Goal: Task Accomplishment & Management: Complete application form

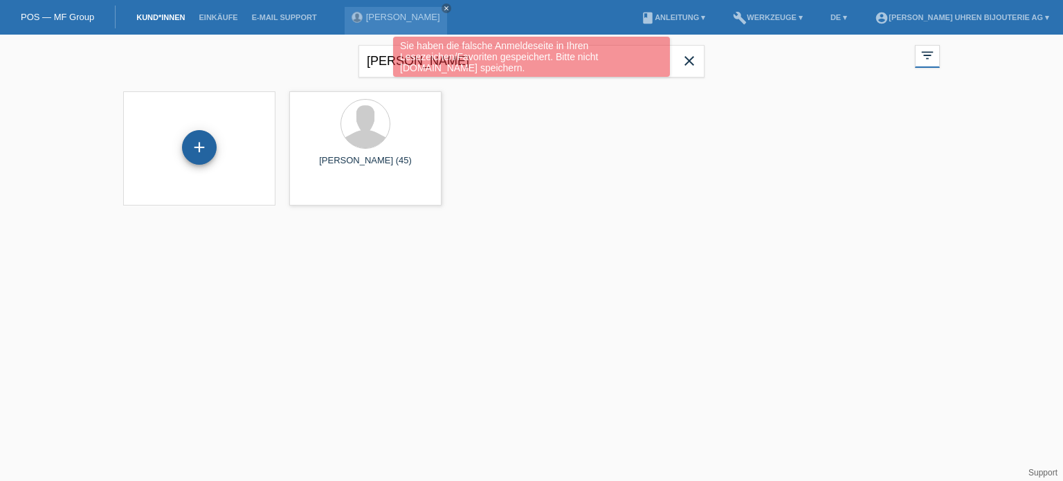
click at [205, 145] on div "+" at bounding box center [199, 147] width 35 height 35
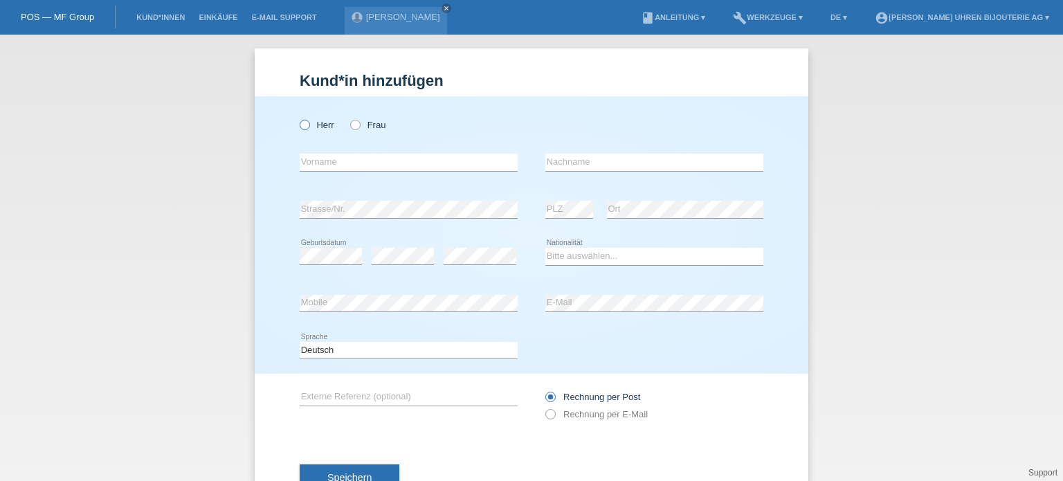
click at [298, 118] on icon at bounding box center [298, 118] width 0 height 0
click at [302, 122] on input "Herr" at bounding box center [304, 124] width 9 height 9
radio input "true"
click at [348, 163] on input "text" at bounding box center [409, 162] width 218 height 17
paste input "[PERSON_NAME] [PERSON_NAME]"
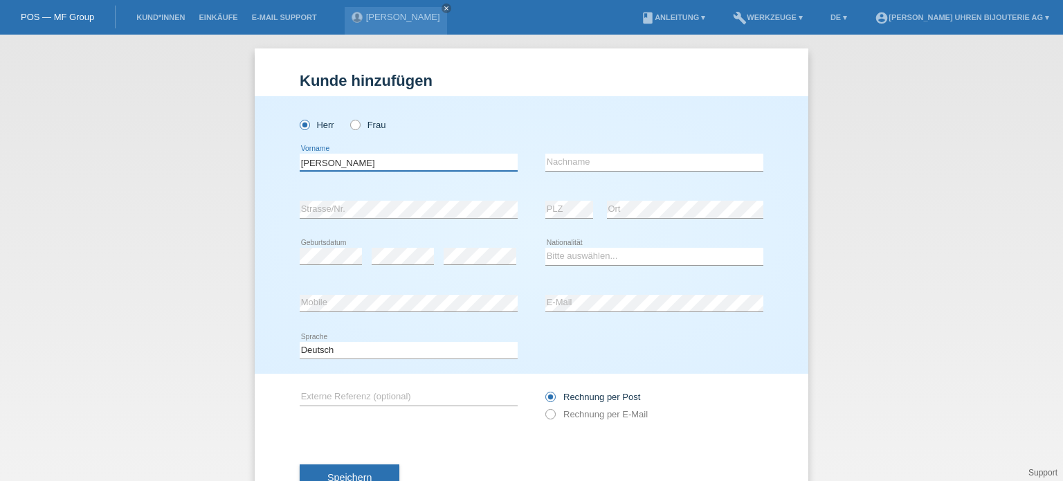
type input "Robert Peter"
click at [586, 152] on div "error Nachname" at bounding box center [655, 162] width 218 height 47
click at [591, 164] on input "text" at bounding box center [655, 162] width 218 height 17
paste input "Stork Isenring"
type input "Stork Isenring"
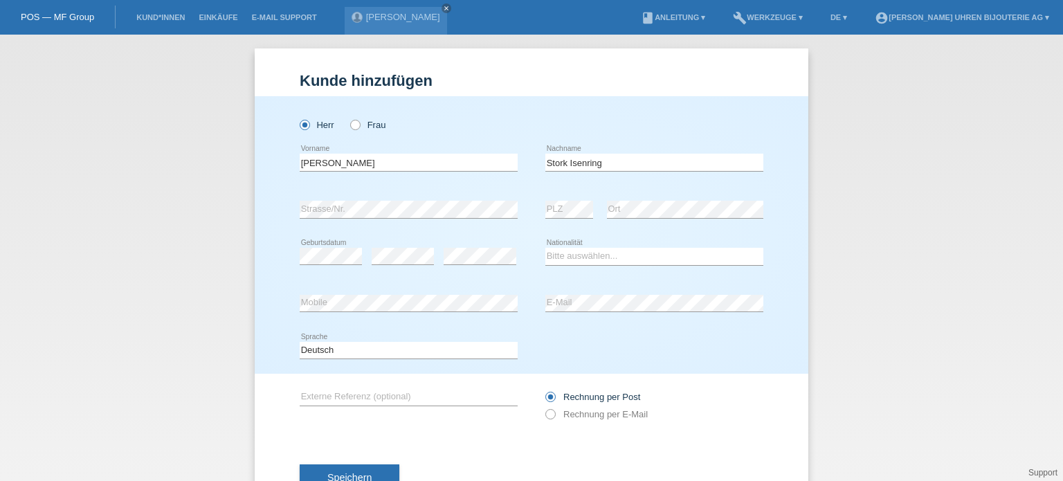
click at [291, 264] on div "Herr Frau Robert Peter error Vorname" at bounding box center [532, 235] width 554 height 278
click at [478, 246] on div "error" at bounding box center [480, 256] width 73 height 47
click at [570, 256] on select "Bitte auswählen... Schweiz Deutschland Liechtenstein Österreich ------------ Af…" at bounding box center [655, 256] width 218 height 17
select select "CH"
click at [546, 248] on select "Bitte auswählen... Schweiz Deutschland Liechtenstein Österreich ------------ Af…" at bounding box center [655, 256] width 218 height 17
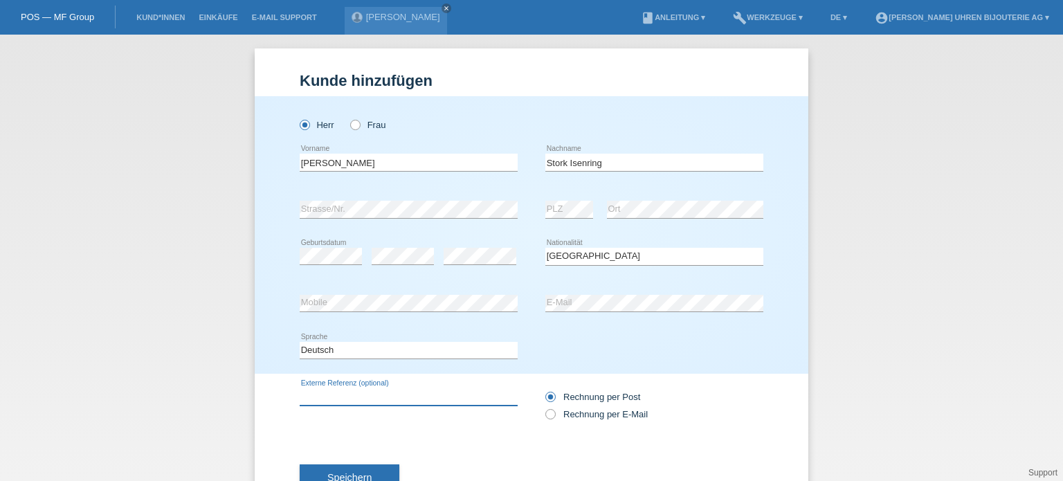
click at [357, 401] on input "text" at bounding box center [409, 396] width 218 height 17
paste input "M79640-0001"
type input "M79640-0001"
click at [543, 407] on icon at bounding box center [543, 407] width 0 height 0
click at [548, 412] on input "Rechnung per E-Mail" at bounding box center [550, 417] width 9 height 17
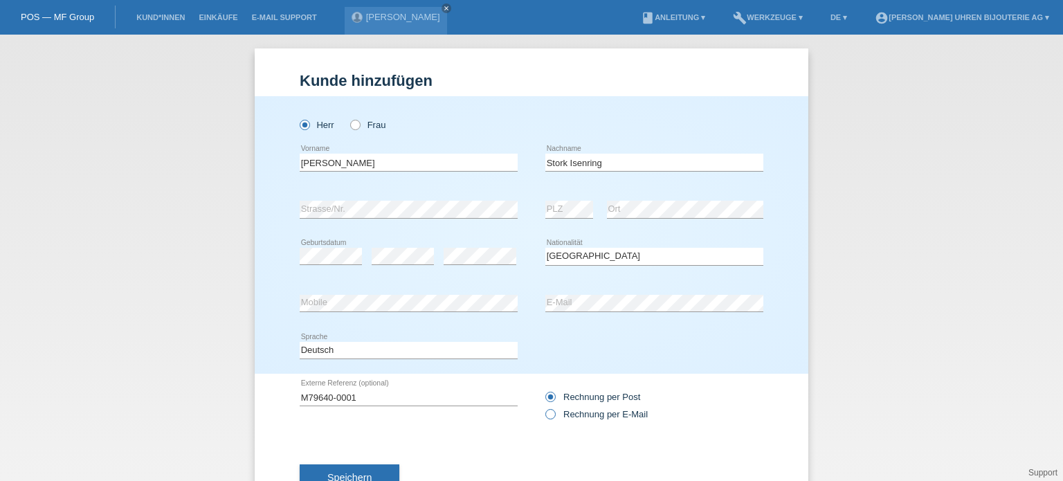
radio input "true"
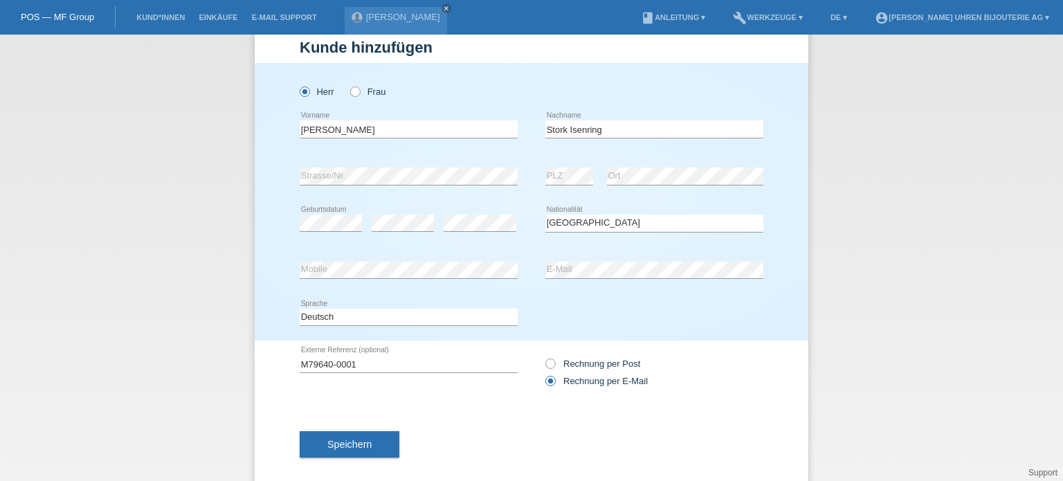
scroll to position [50, 0]
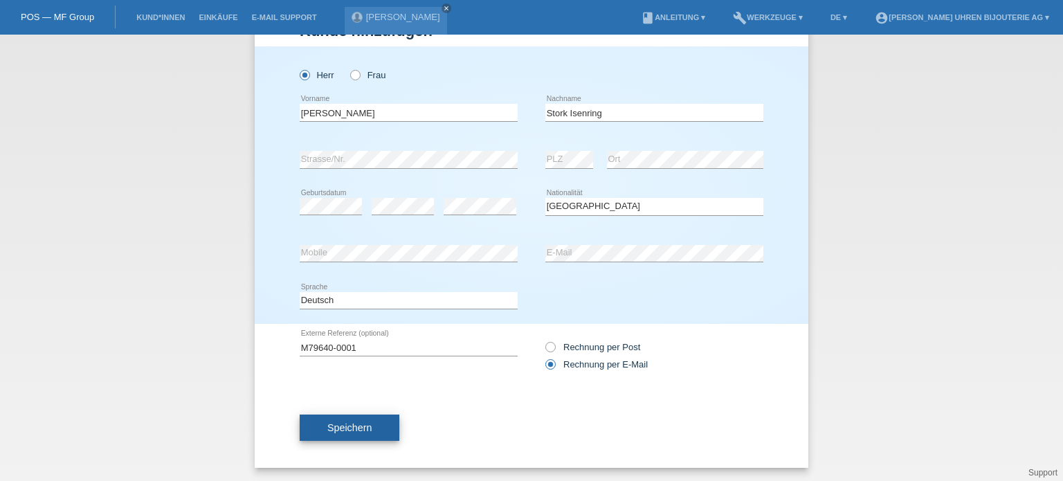
click at [341, 431] on span "Speichern" at bounding box center [349, 427] width 44 height 11
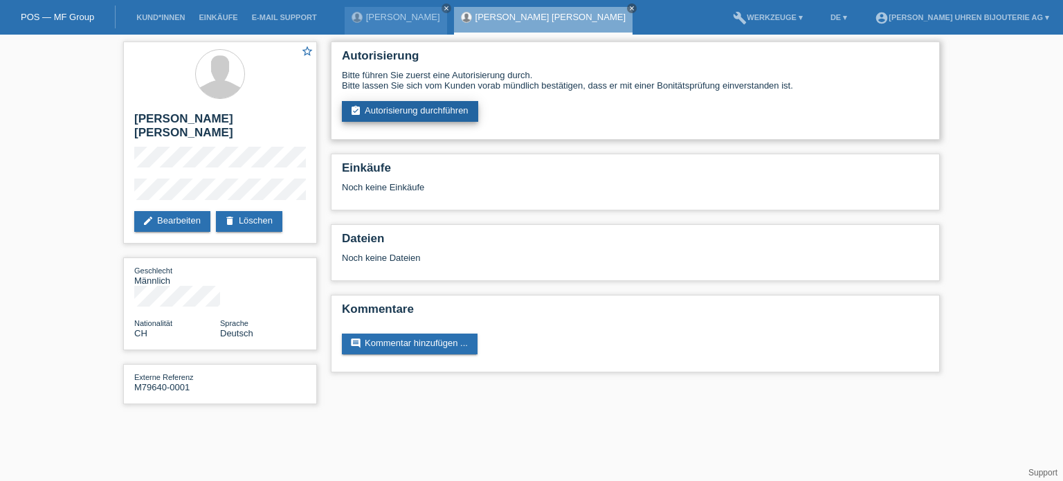
click at [416, 114] on link "assignment_turned_in Autorisierung durchführen" at bounding box center [410, 111] width 136 height 21
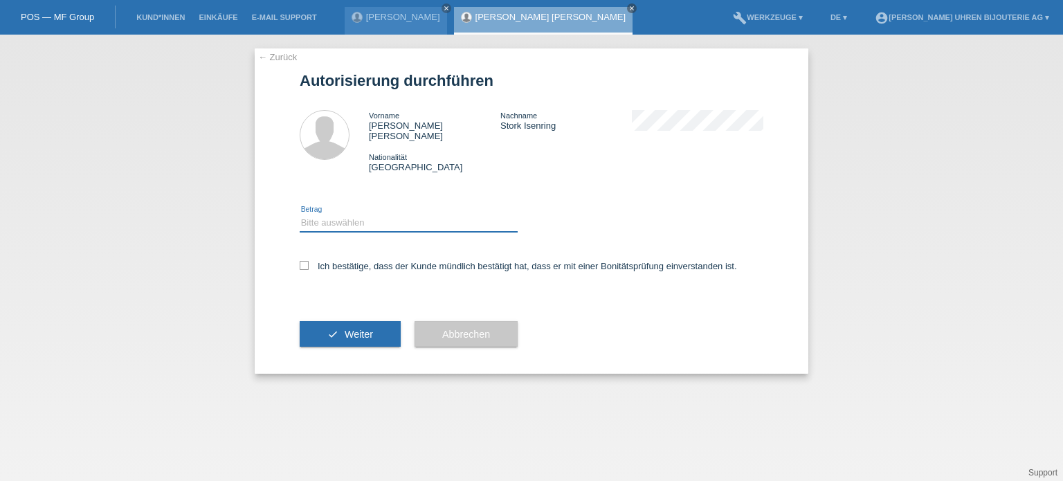
click at [394, 215] on select "Bitte auswählen CHF 1.00 - CHF 499.00 CHF 500.00 - CHF 1'999.00 CHF 2'000.00 - …" at bounding box center [409, 223] width 218 height 17
select select "3"
click at [300, 215] on select "Bitte auswählen CHF 1.00 - CHF 499.00 CHF 500.00 - CHF 1'999.00 CHF 2'000.00 - …" at bounding box center [409, 223] width 218 height 17
click at [304, 261] on icon at bounding box center [304, 265] width 9 height 9
click at [304, 261] on input "Ich bestätige, dass der Kunde mündlich bestätigt hat, dass er mit einer Bonität…" at bounding box center [304, 265] width 9 height 9
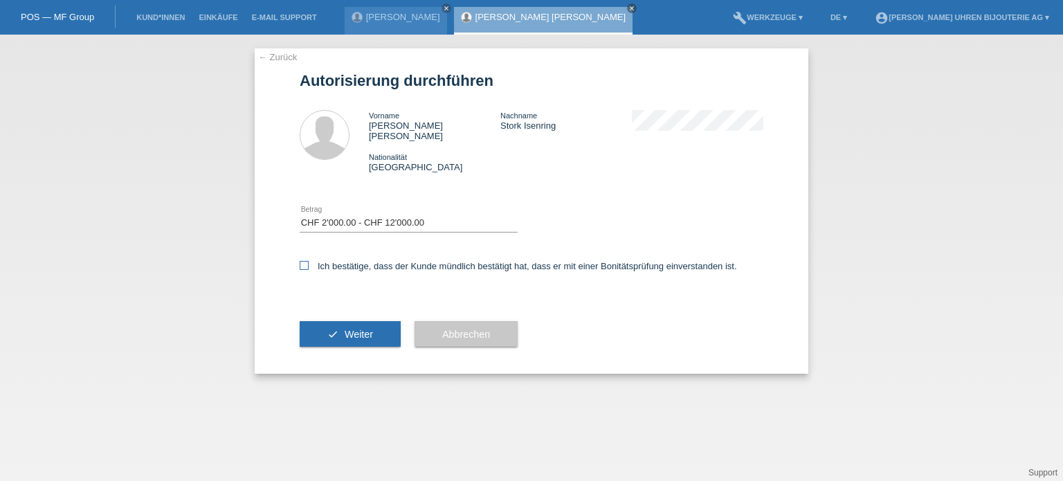
checkbox input "true"
click at [357, 329] on span "Weiter" at bounding box center [359, 334] width 28 height 11
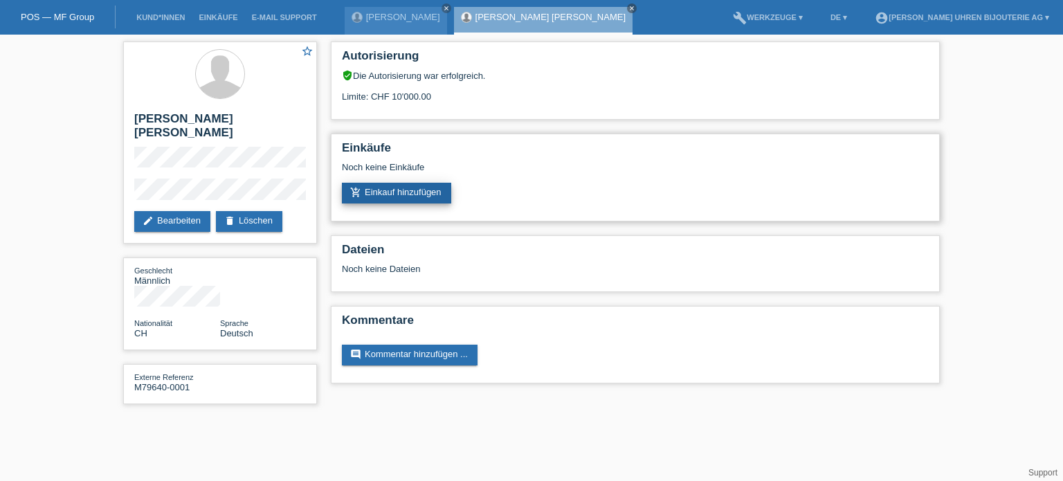
click at [391, 192] on link "add_shopping_cart Einkauf hinzufügen" at bounding box center [396, 193] width 109 height 21
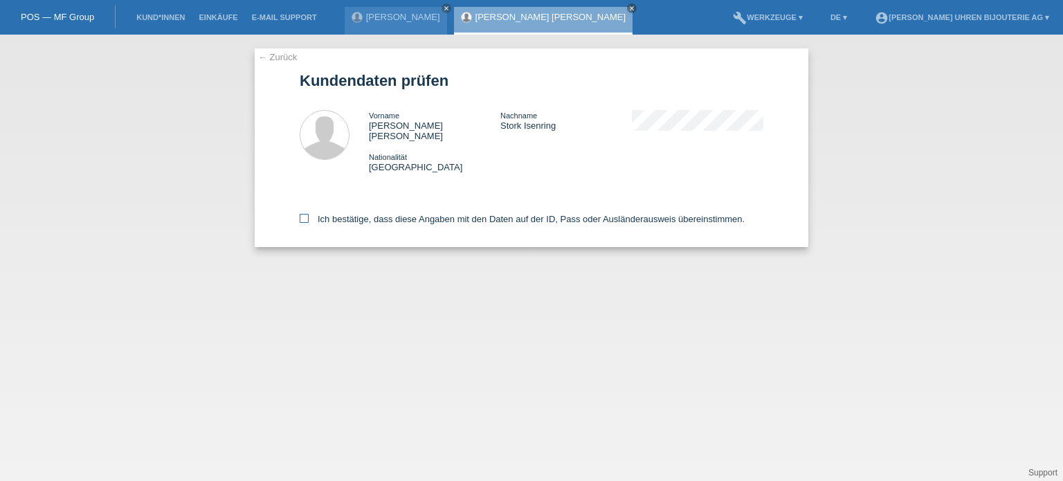
click at [305, 215] on label "Ich bestätige, dass diese Angaben mit den Daten auf der ID, Pass oder Ausländer…" at bounding box center [522, 219] width 445 height 10
click at [305, 215] on input "Ich bestätige, dass diese Angaben mit den Daten auf der ID, Pass oder Ausländer…" at bounding box center [304, 218] width 9 height 9
checkbox input "true"
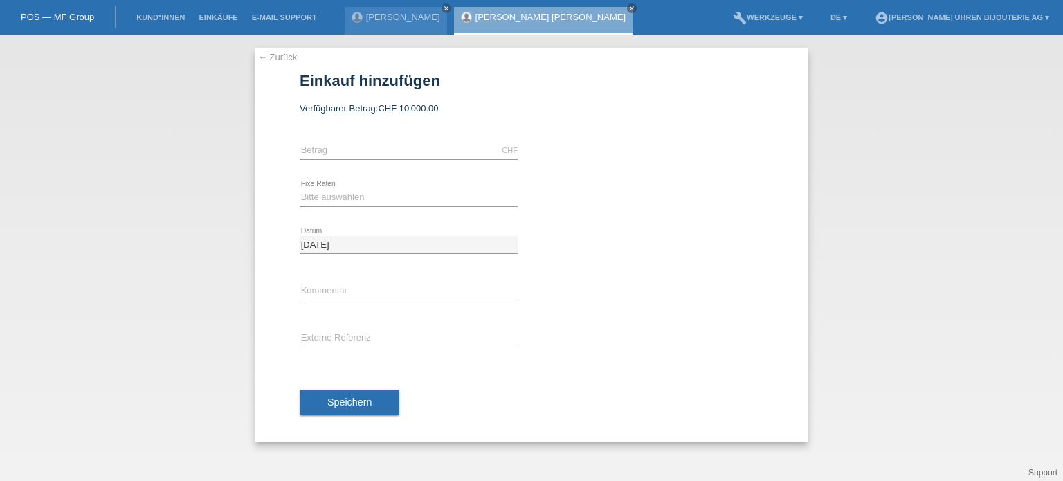
click at [372, 140] on div "CHF error [GEOGRAPHIC_DATA]" at bounding box center [409, 150] width 218 height 47
click at [371, 143] on input "text" at bounding box center [409, 150] width 218 height 17
type input "3750.00"
click at [352, 201] on select "Bitte auswählen 6 Raten 12 Raten 18 Raten 24 Raten" at bounding box center [409, 197] width 218 height 17
select select "541"
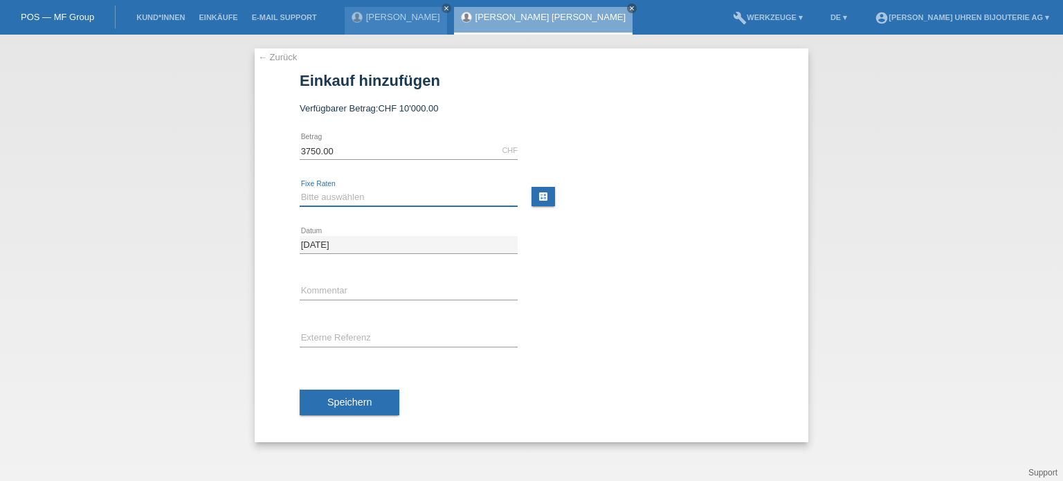
click at [300, 189] on select "Bitte auswählen 6 Raten 12 Raten 18 Raten 24 Raten" at bounding box center [409, 197] width 218 height 17
click at [332, 288] on input "text" at bounding box center [409, 291] width 218 height 17
type input "BG"
drag, startPoint x: 343, startPoint y: 337, endPoint x: 343, endPoint y: 326, distance: 11.1
click at [343, 337] on input "text" at bounding box center [409, 338] width 218 height 17
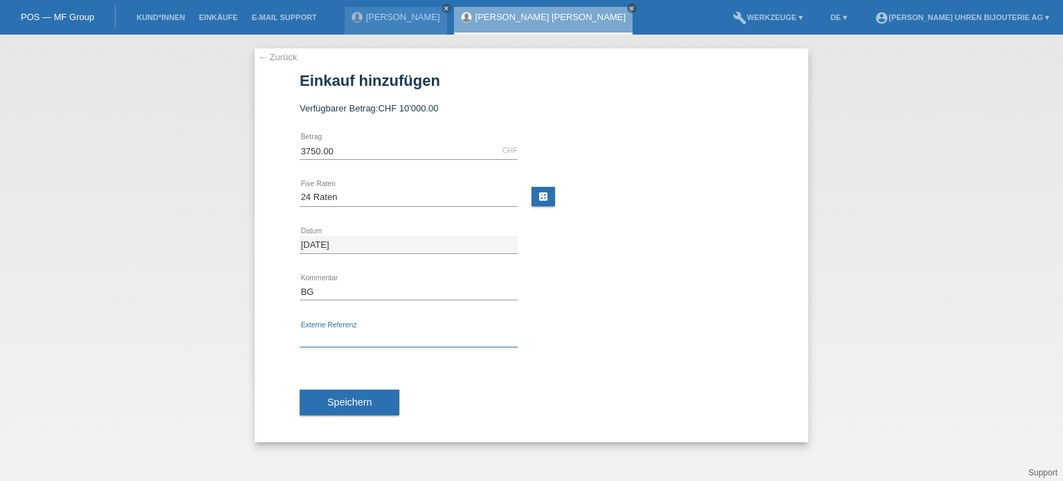
paste input "M79640-0001"
type input "M79640-0001"
click at [337, 404] on span "Speichern" at bounding box center [349, 402] width 44 height 11
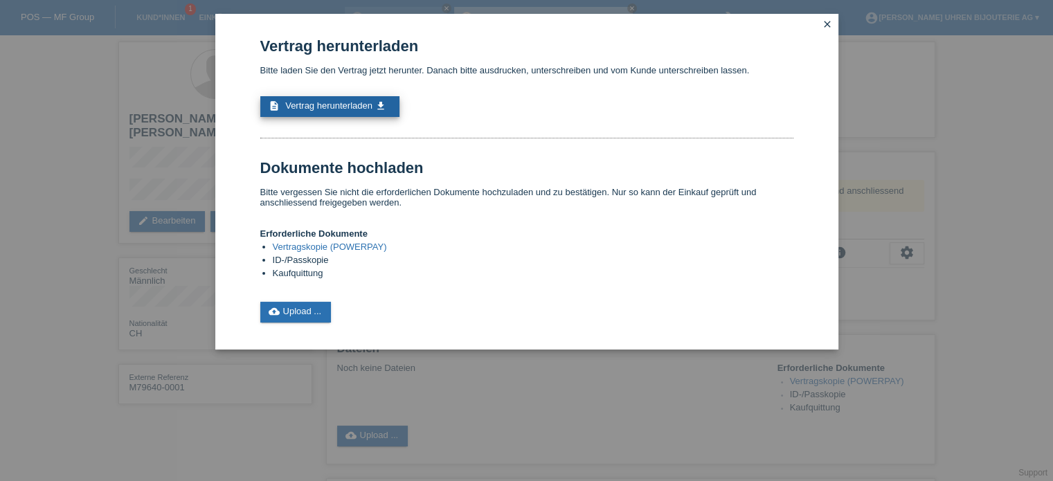
click at [342, 111] on link "description Vertrag herunterladen get_app" at bounding box center [329, 106] width 139 height 21
